Goal: Check status

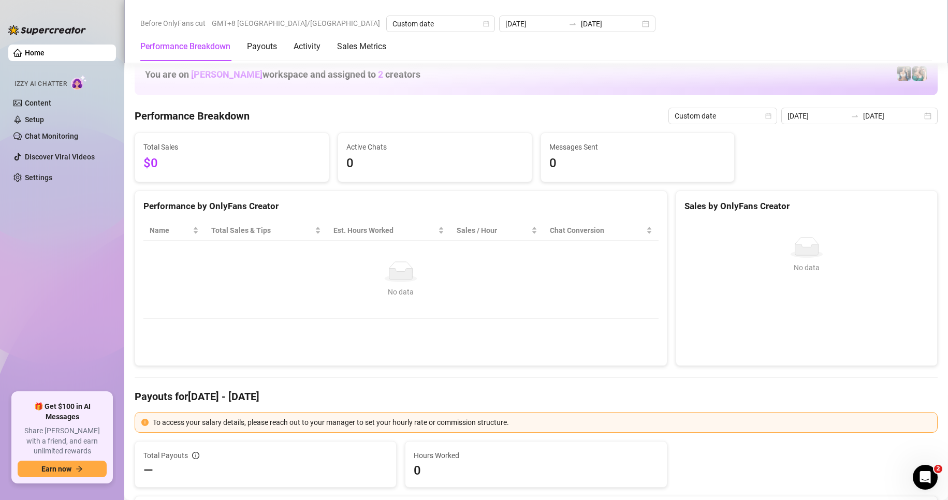
scroll to position [1294, 0]
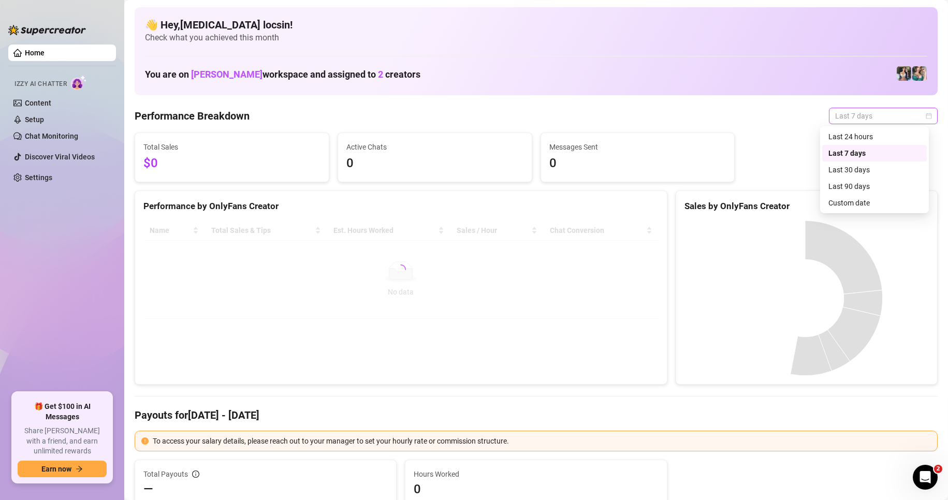
click at [885, 108] on div "Last 7 days" at bounding box center [883, 116] width 109 height 17
click at [868, 198] on div "Custom date" at bounding box center [874, 202] width 92 height 11
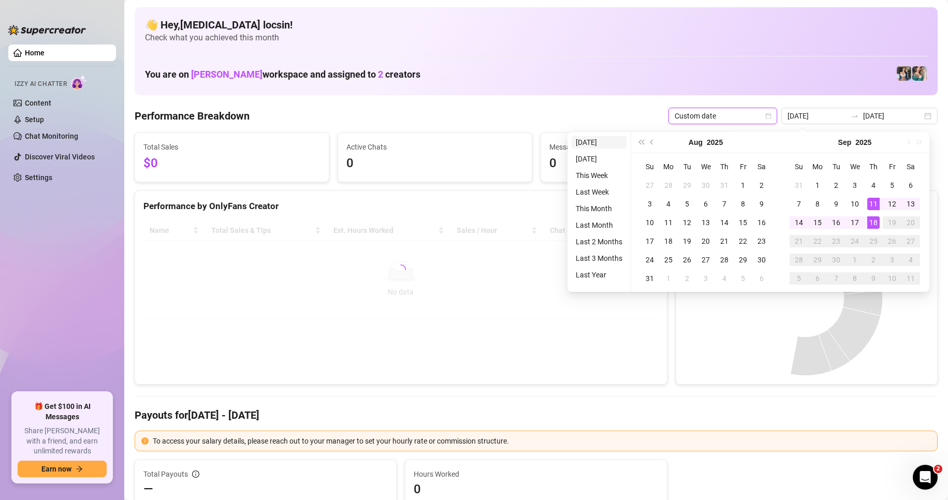
type input "[DATE]"
click at [597, 146] on li "[DATE]" at bounding box center [598, 142] width 55 height 12
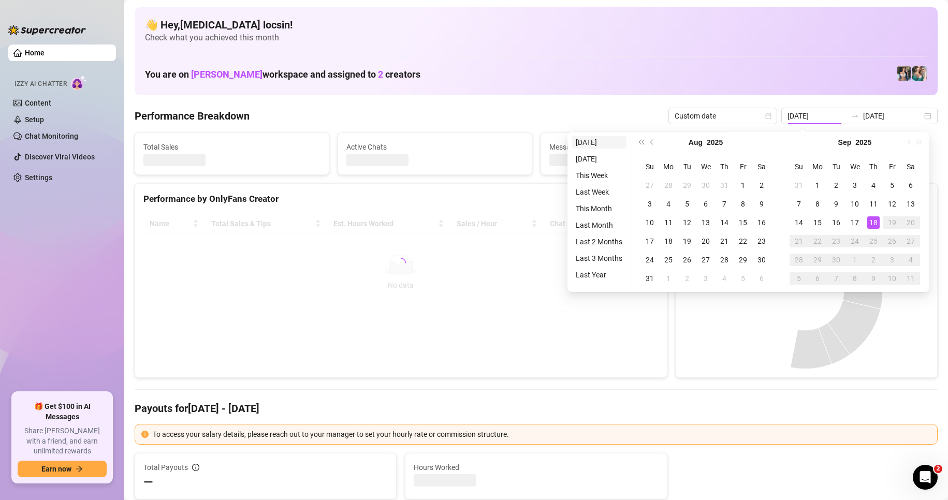
type input "[DATE]"
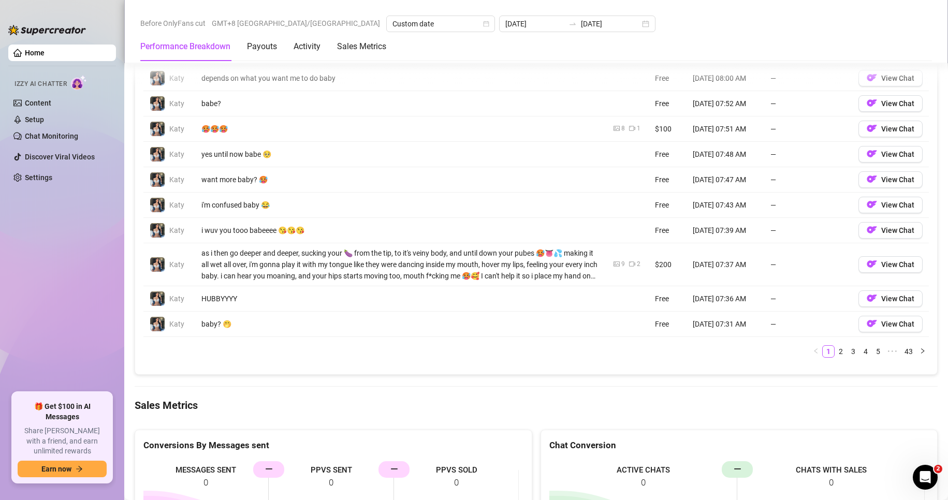
scroll to position [1294, 0]
